Goal: Task Accomplishment & Management: Manage account settings

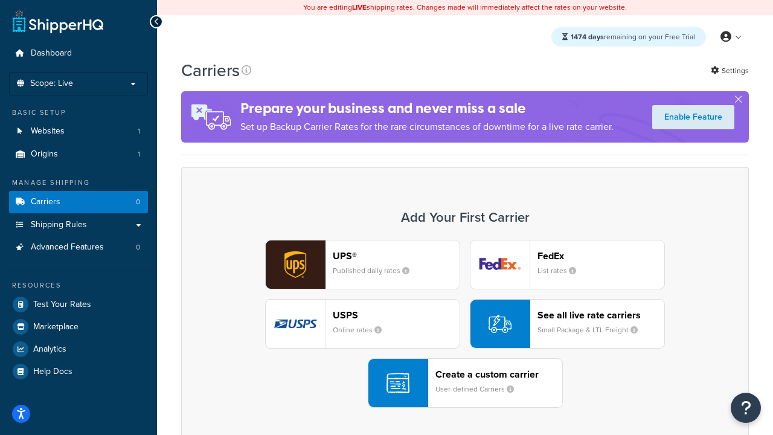
click at [465, 324] on div "UPS® Published daily rates FedEx List rates USPS Online rates See all live rate…" at bounding box center [465, 324] width 542 height 168
click at [601, 256] on header "FedEx" at bounding box center [601, 255] width 127 height 11
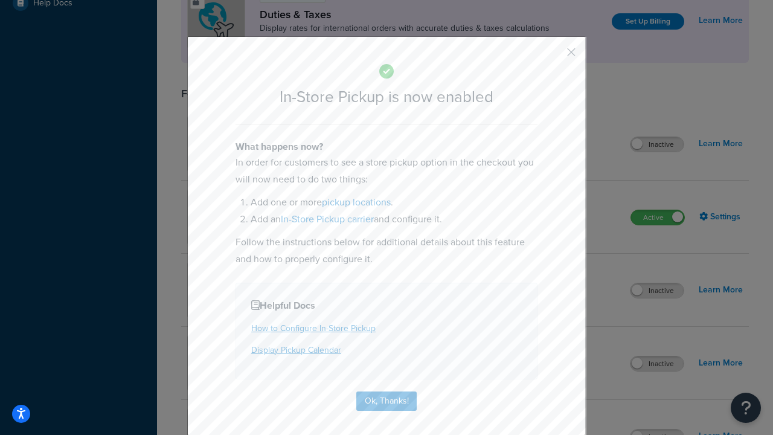
click at [553, 56] on button "button" at bounding box center [553, 56] width 3 height 3
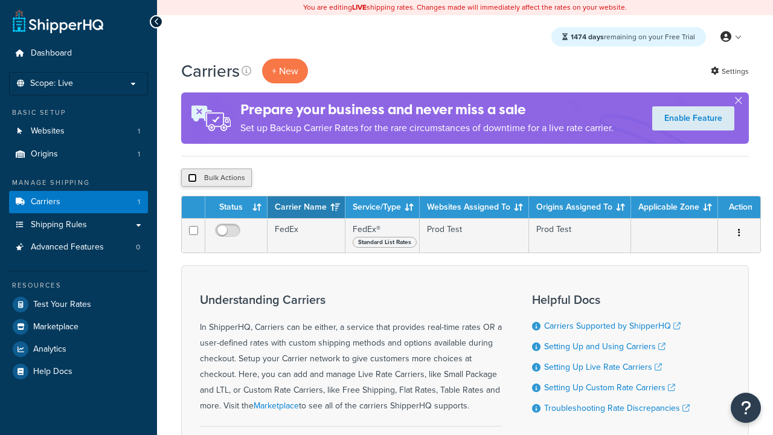
click at [192, 178] on input "checkbox" at bounding box center [192, 177] width 9 height 9
checkbox input "true"
click at [0, 0] on button "Delete" at bounding box center [0, 0] width 0 height 0
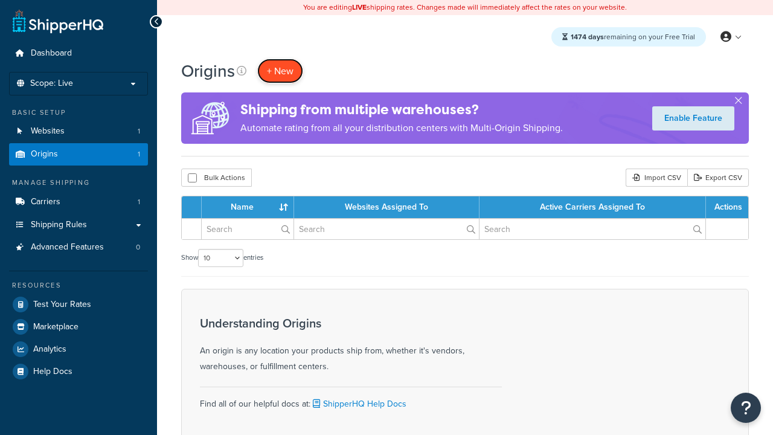
click at [280, 71] on span "+ New" at bounding box center [280, 71] width 27 height 14
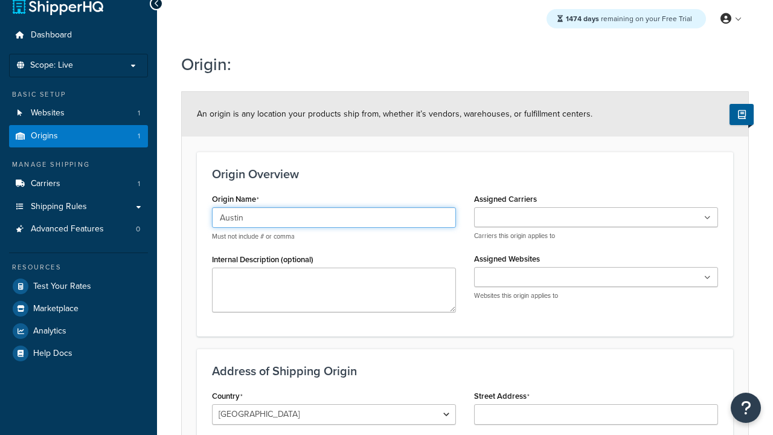
type input "Austin"
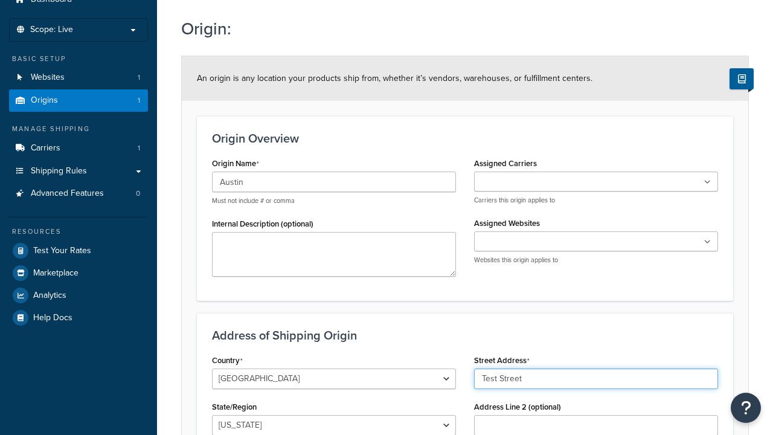
type input "Test Street"
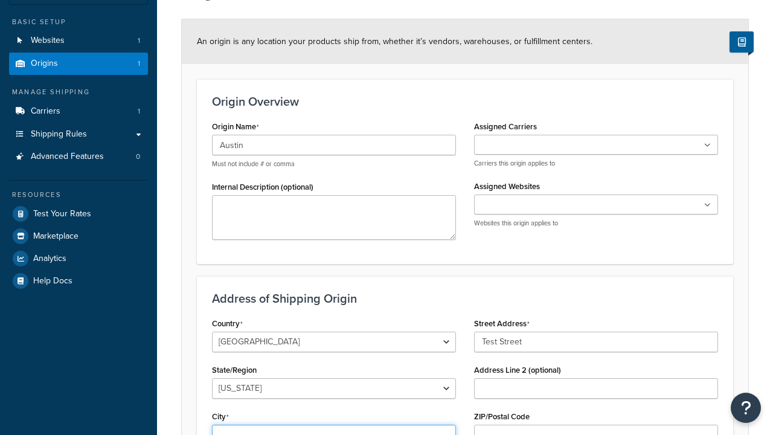
type input "Austin"
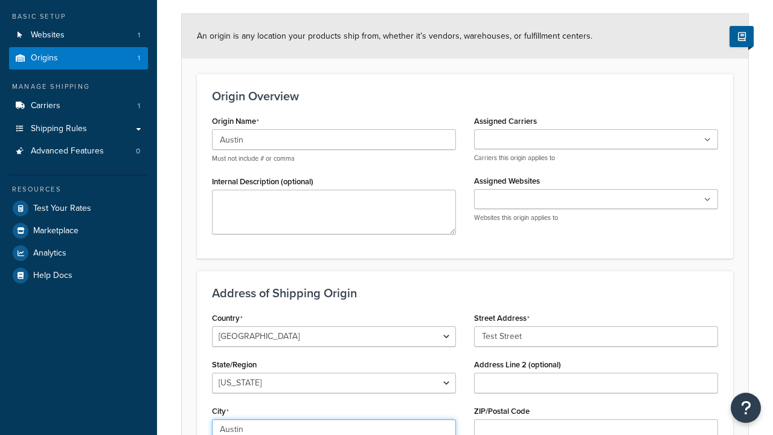
select select "43"
type input "Austin"
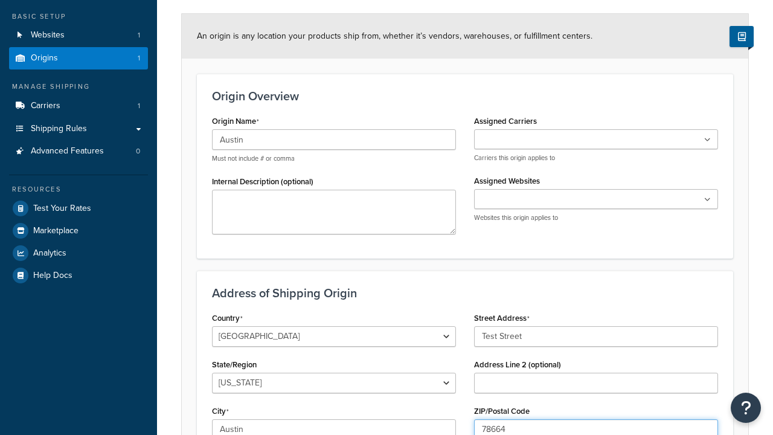
type input "78664"
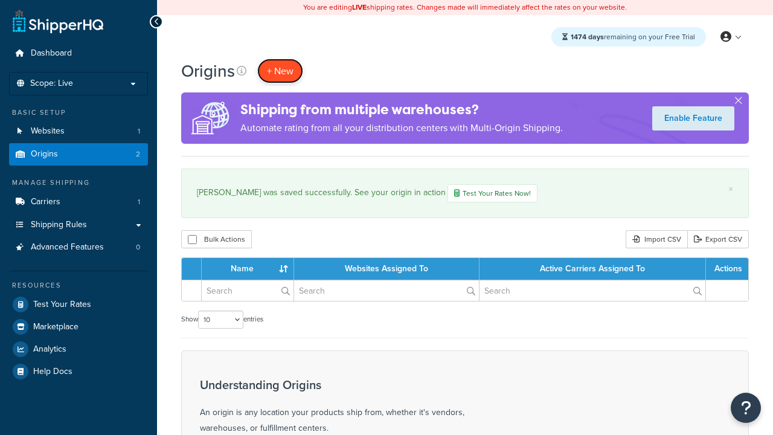
click at [280, 71] on span "+ New" at bounding box center [280, 71] width 27 height 14
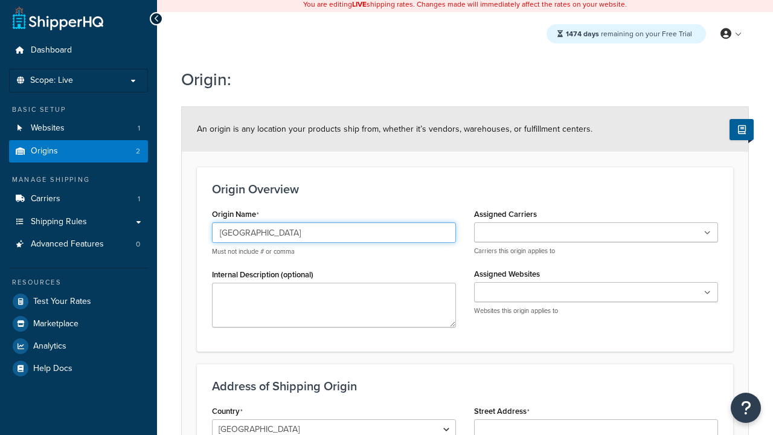
type input "Georgetown"
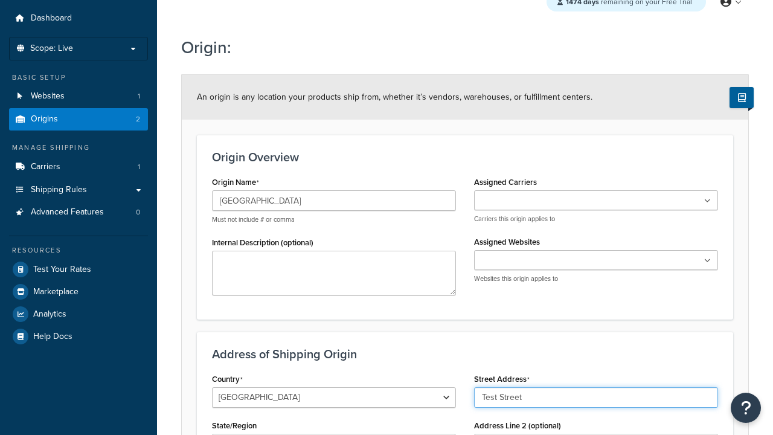
type input "Test Street"
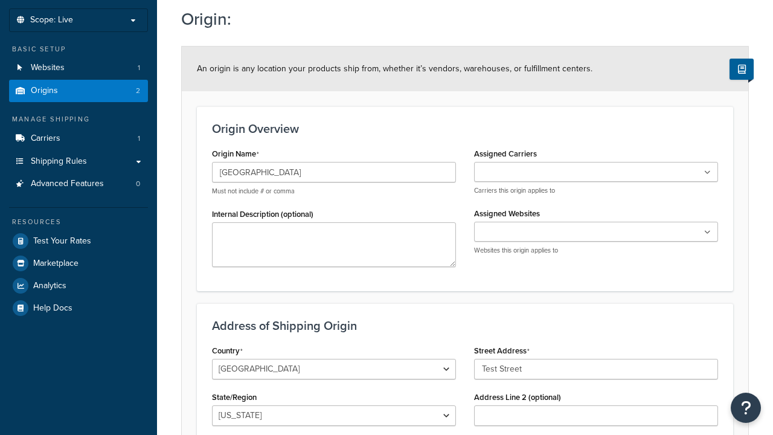
type input "Austin"
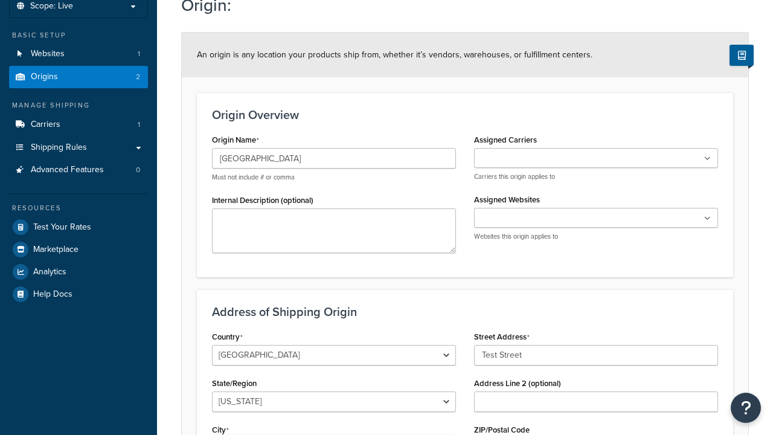
select select "43"
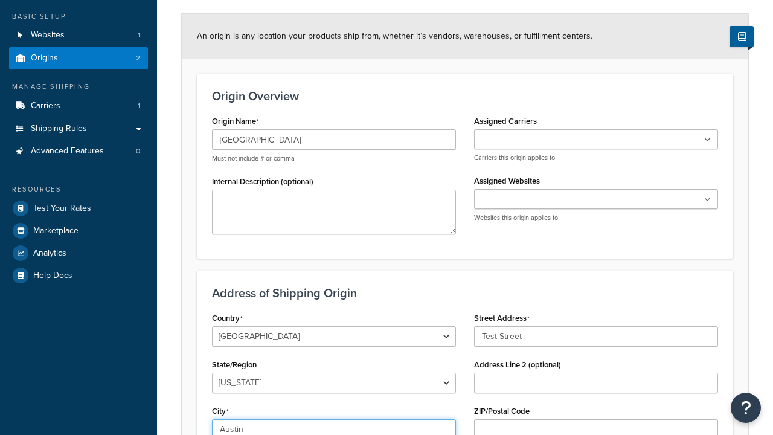
type input "Austin"
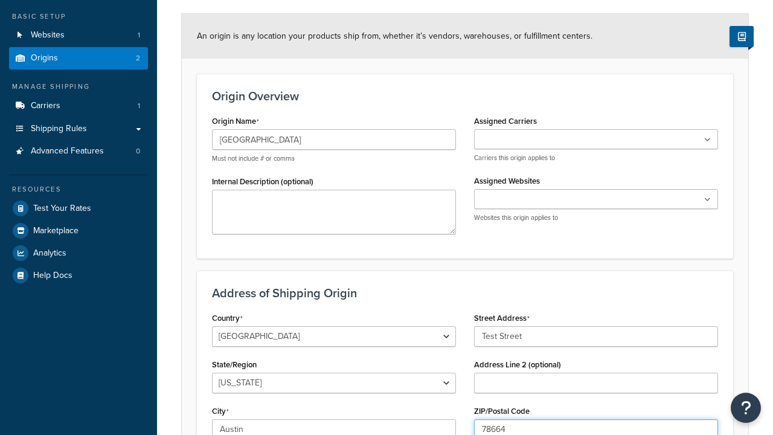
type input "78664"
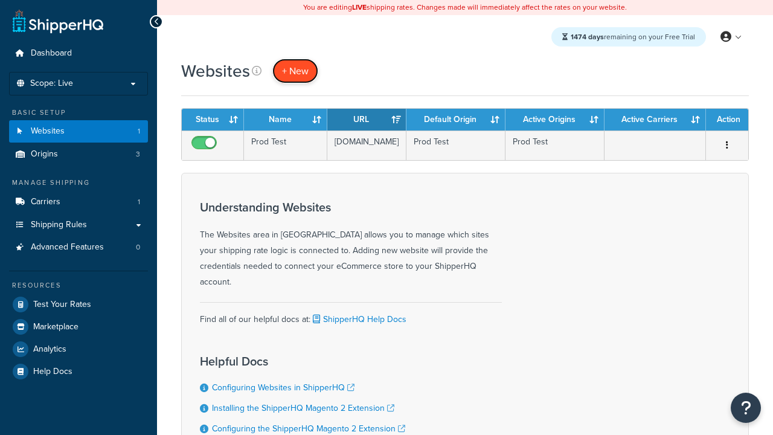
click at [295, 71] on span "+ New" at bounding box center [295, 71] width 27 height 14
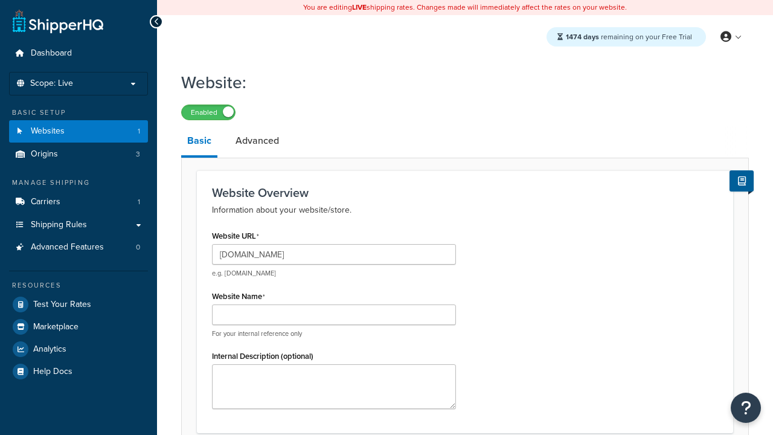
type input "[DOMAIN_NAME]"
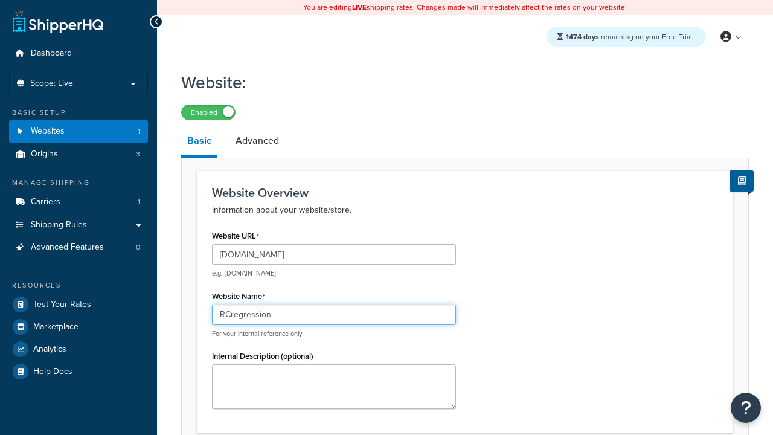
type input "RCregression"
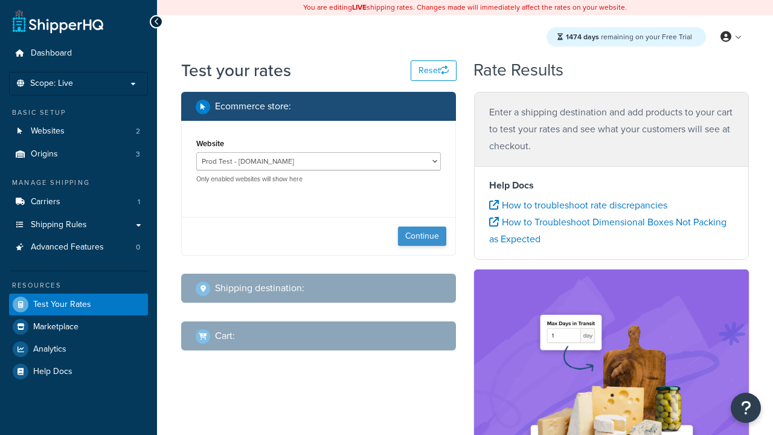
click at [422, 236] on button "Continue" at bounding box center [422, 236] width 48 height 19
select select "TX"
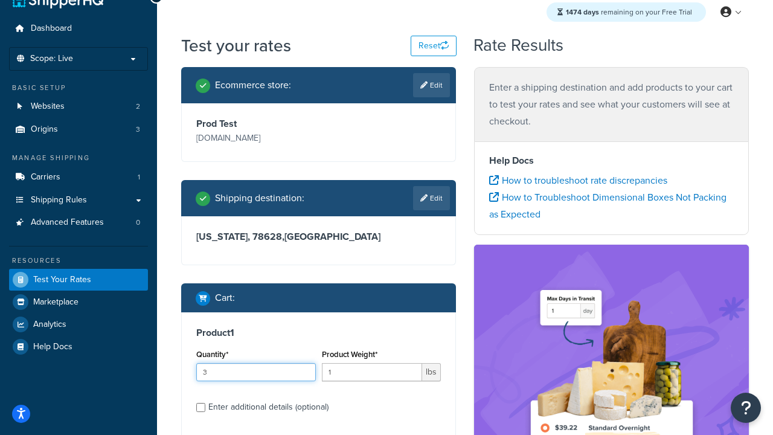
type input "3"
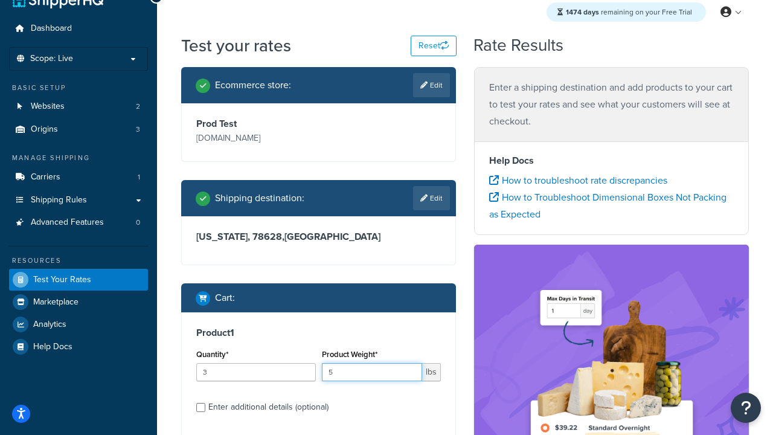
type input "5"
click at [201, 407] on input "Enter additional details (optional)" at bounding box center [200, 407] width 9 height 9
checkbox input "true"
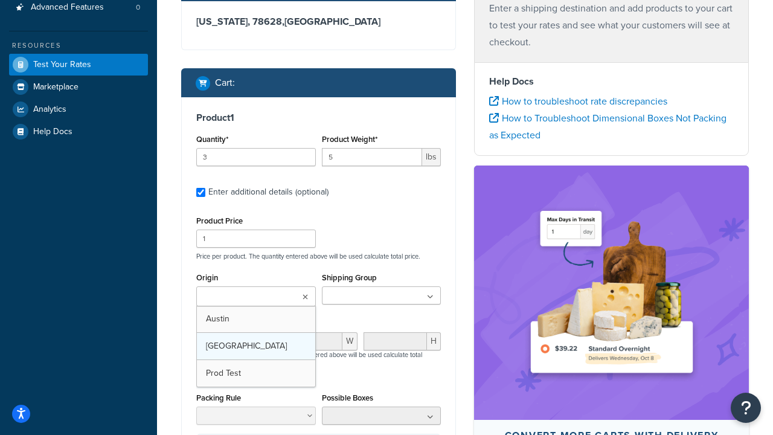
scroll to position [0, 0]
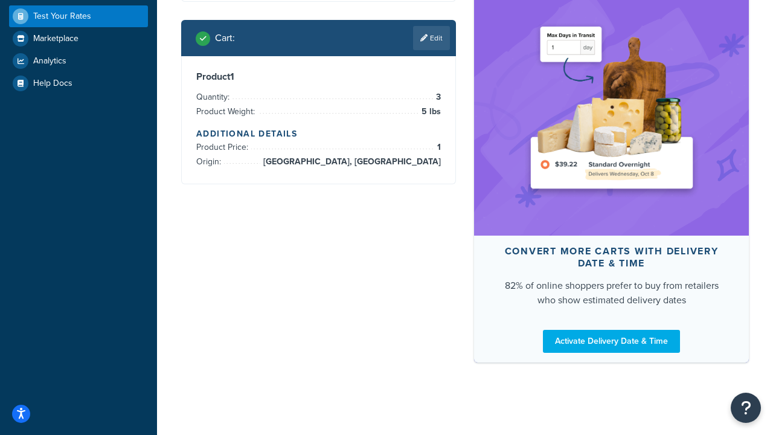
scroll to position [393, 0]
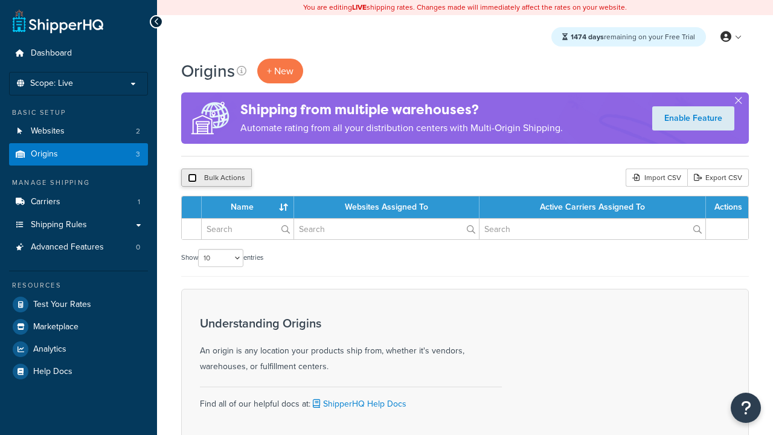
click at [192, 178] on input "checkbox" at bounding box center [192, 177] width 9 height 9
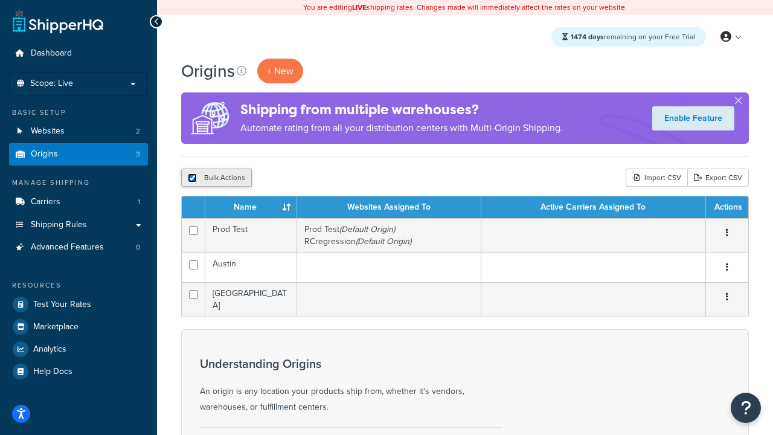
click at [192, 178] on input "checkbox" at bounding box center [192, 177] width 9 height 9
checkbox input "false"
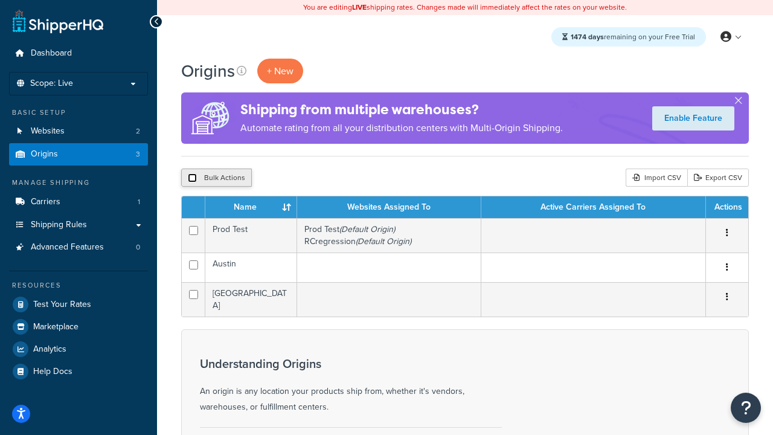
click at [192, 178] on input "checkbox" at bounding box center [192, 177] width 9 height 9
checkbox input "true"
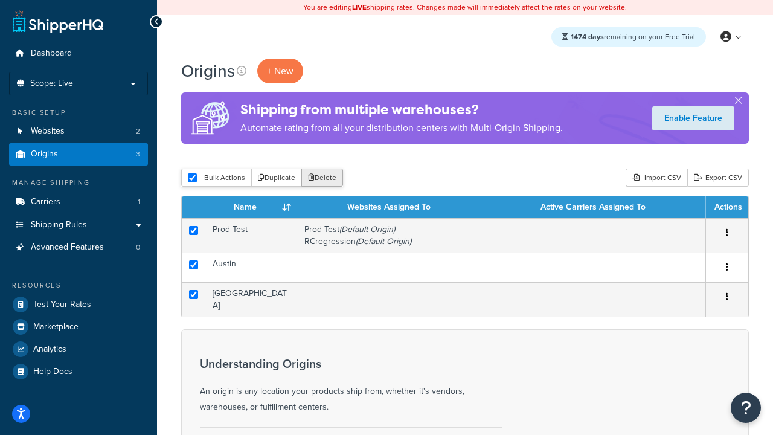
click at [325, 178] on button "Delete" at bounding box center [322, 178] width 42 height 18
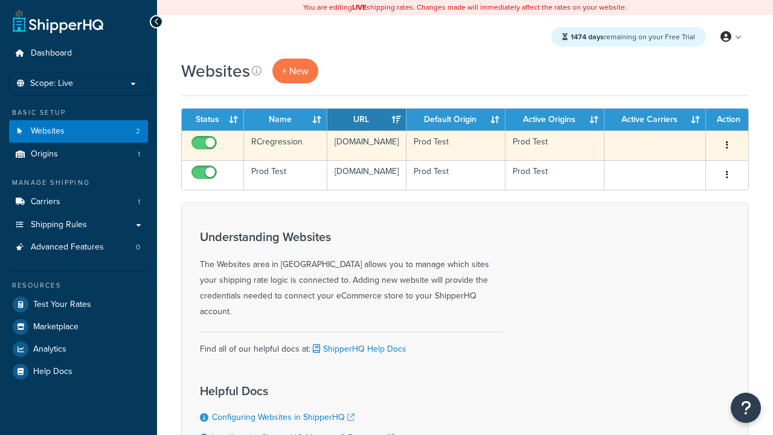
click at [727, 146] on icon "button" at bounding box center [727, 145] width 2 height 8
click at [0, 0] on link "Delete" at bounding box center [0, 0] width 0 height 0
